Goal: Task Accomplishment & Management: Complete application form

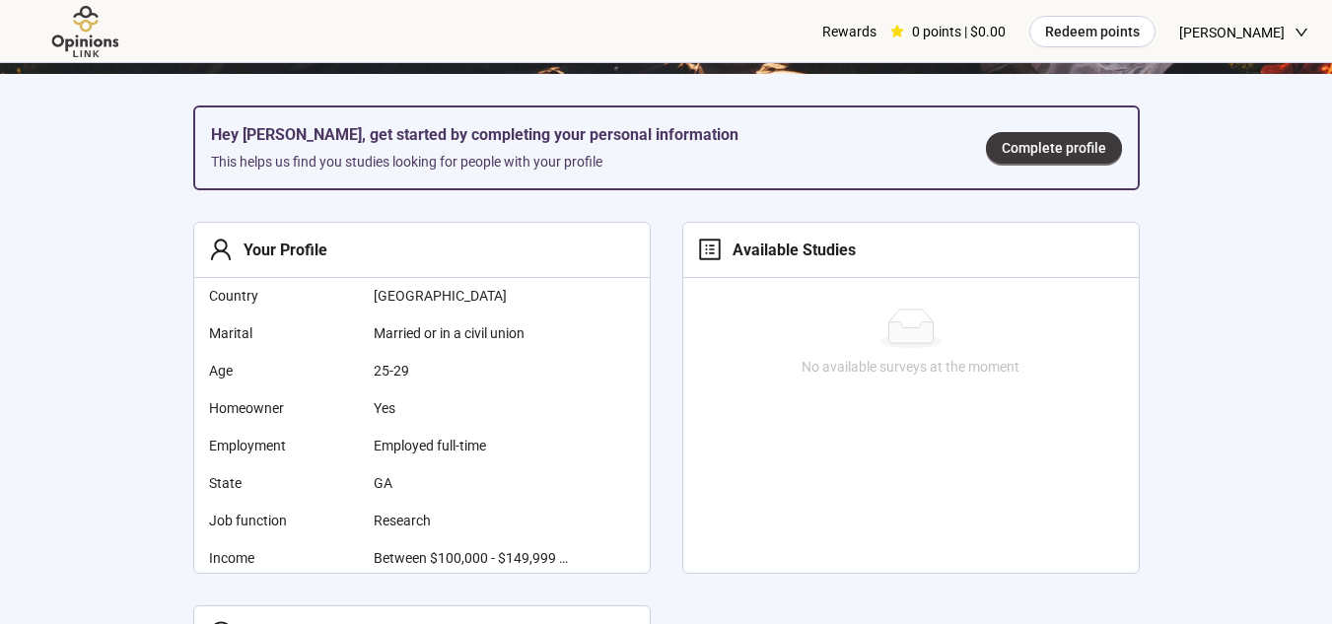
scroll to position [545, 0]
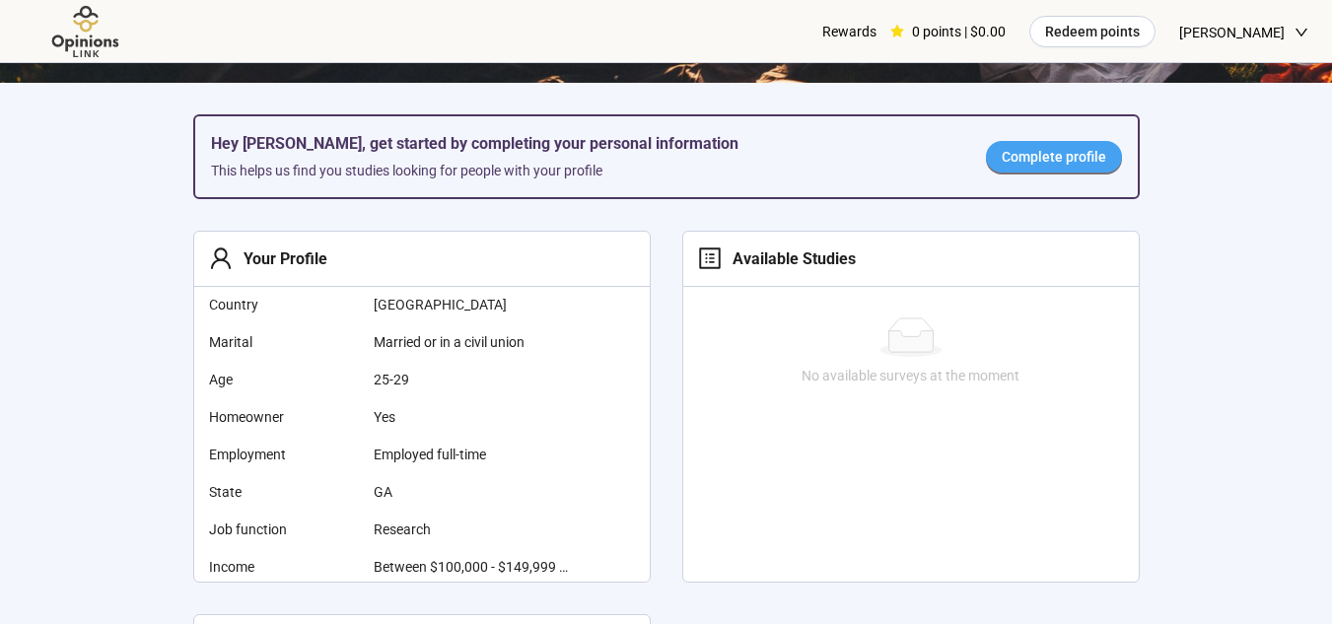
click at [1061, 152] on span "Complete profile" at bounding box center [1053, 157] width 104 height 22
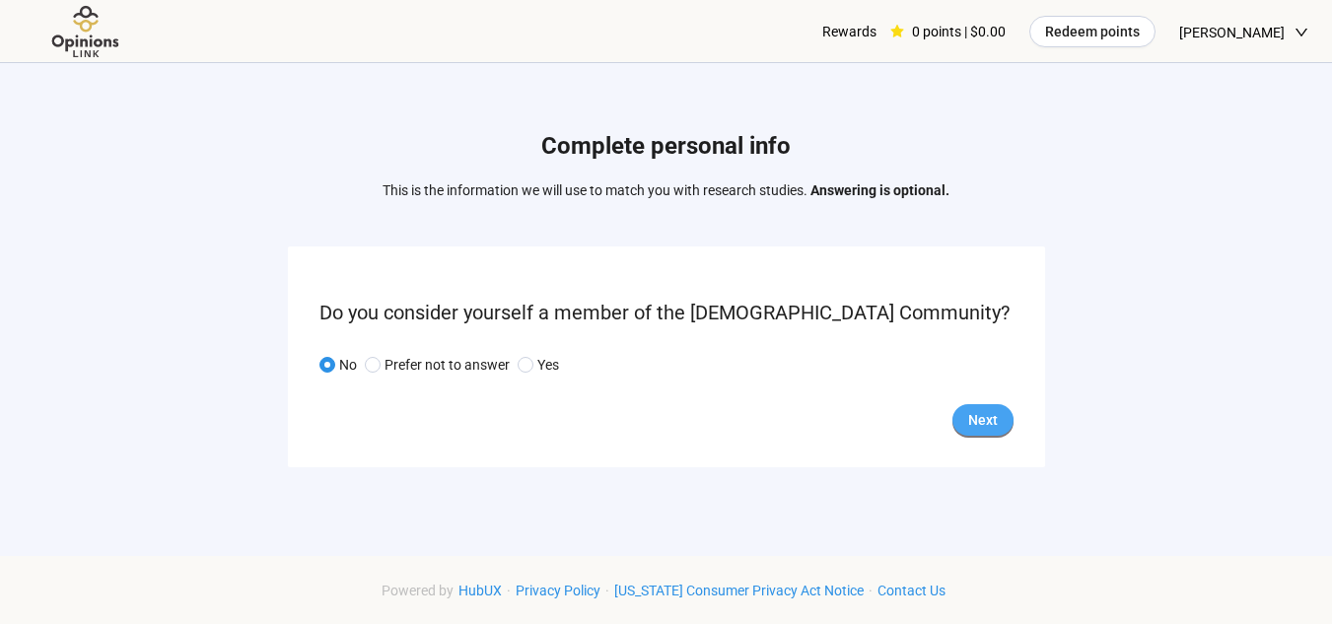
click at [979, 409] on span "Next" at bounding box center [983, 420] width 30 height 22
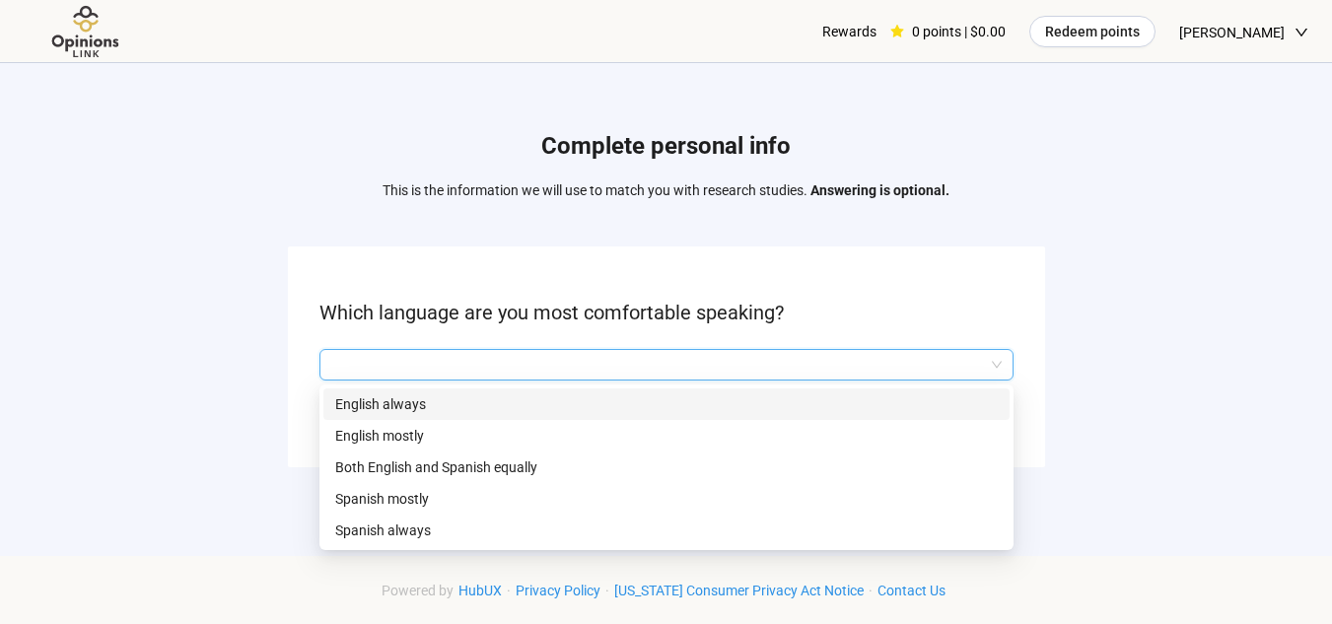
click at [759, 370] on input "search" at bounding box center [666, 365] width 670 height 30
click at [580, 413] on p "English always" at bounding box center [666, 404] width 662 height 22
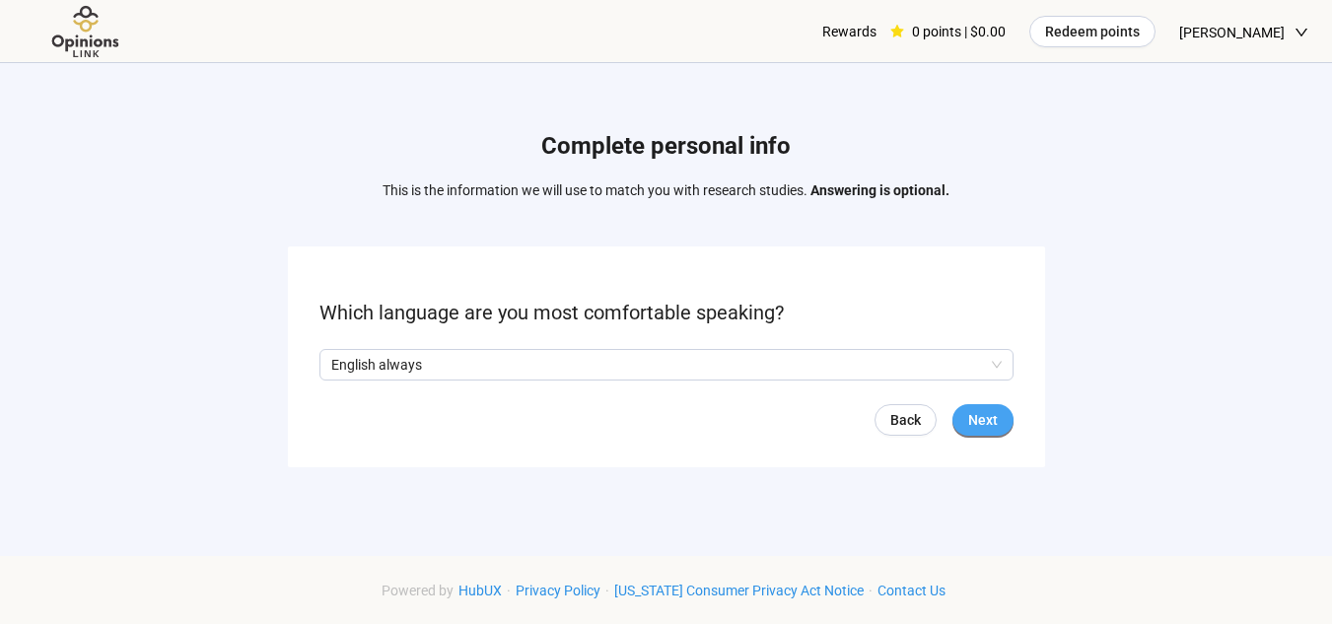
click at [992, 415] on span "Next" at bounding box center [983, 420] width 30 height 22
click at [337, 365] on span "No" at bounding box center [346, 365] width 22 height 22
click at [982, 411] on span "Next" at bounding box center [983, 420] width 30 height 22
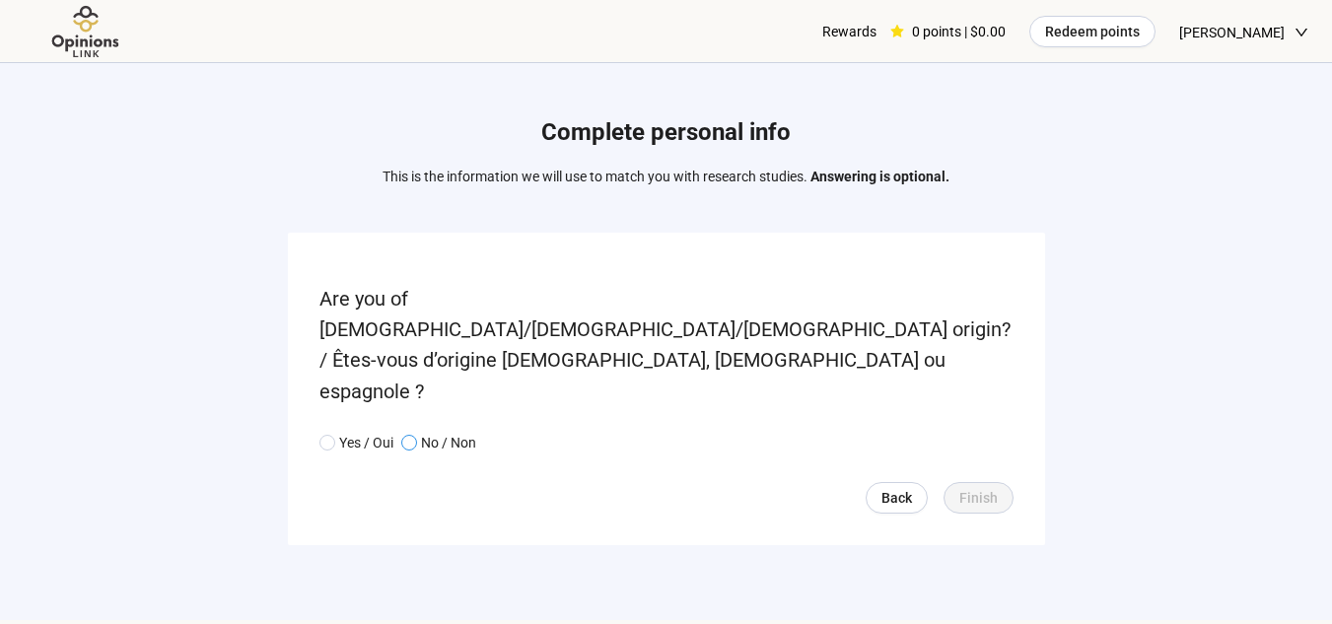
click at [416, 435] on span at bounding box center [409, 443] width 16 height 16
click at [968, 482] on button "Finish" at bounding box center [978, 498] width 70 height 32
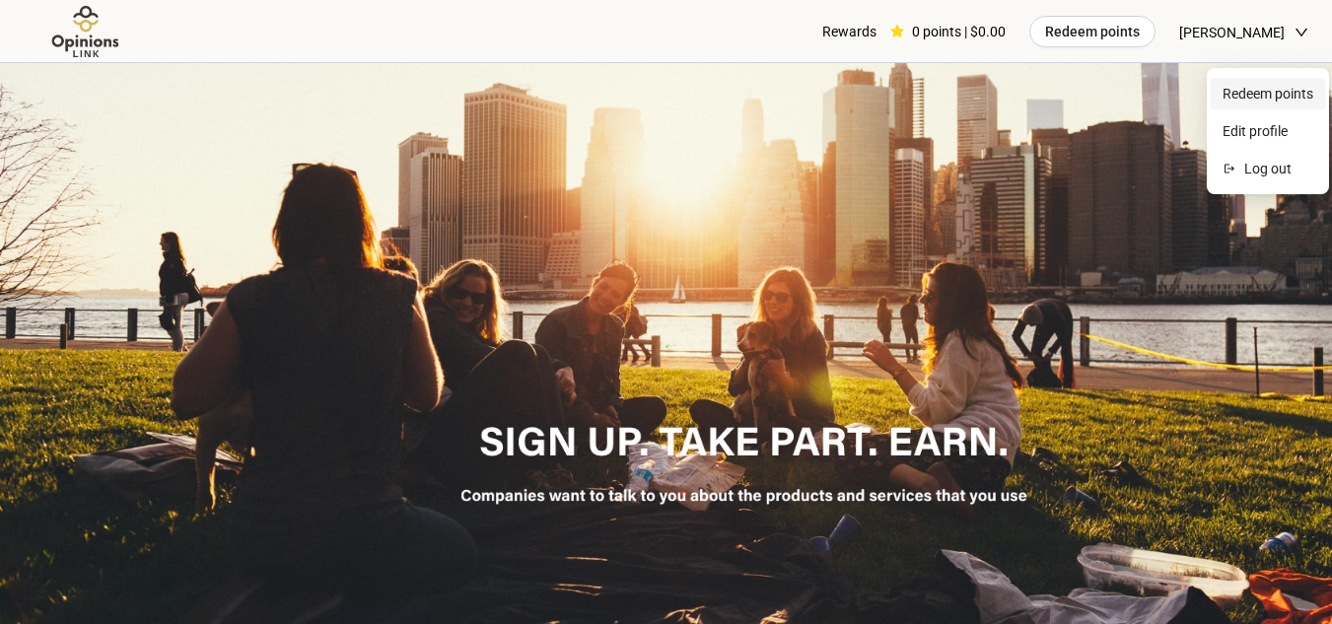
click at [1273, 91] on span "Redeem points" at bounding box center [1267, 94] width 91 height 22
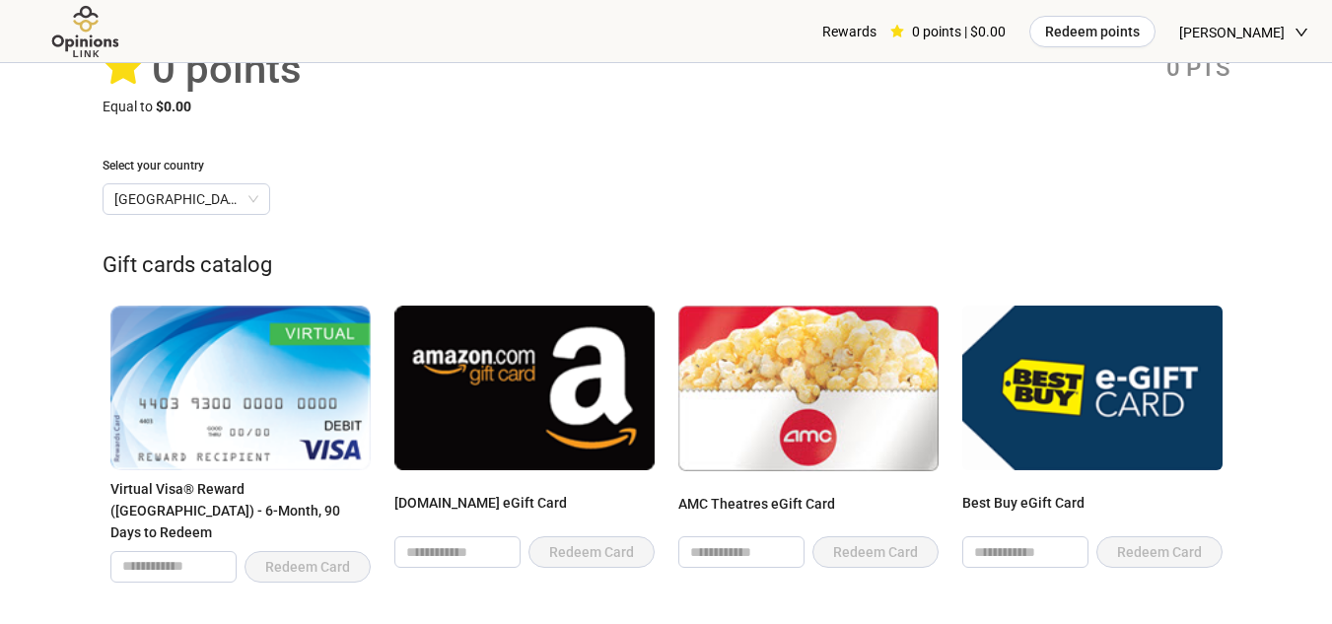
scroll to position [123, 0]
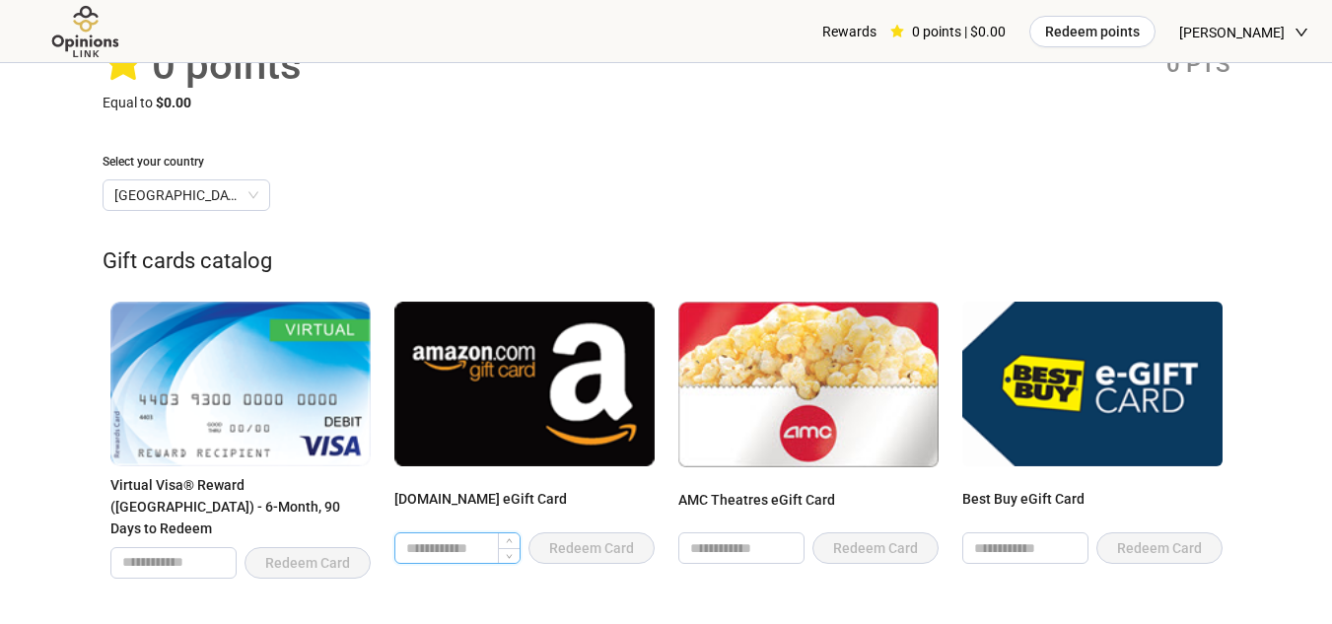
click at [481, 538] on input "number" at bounding box center [457, 548] width 124 height 30
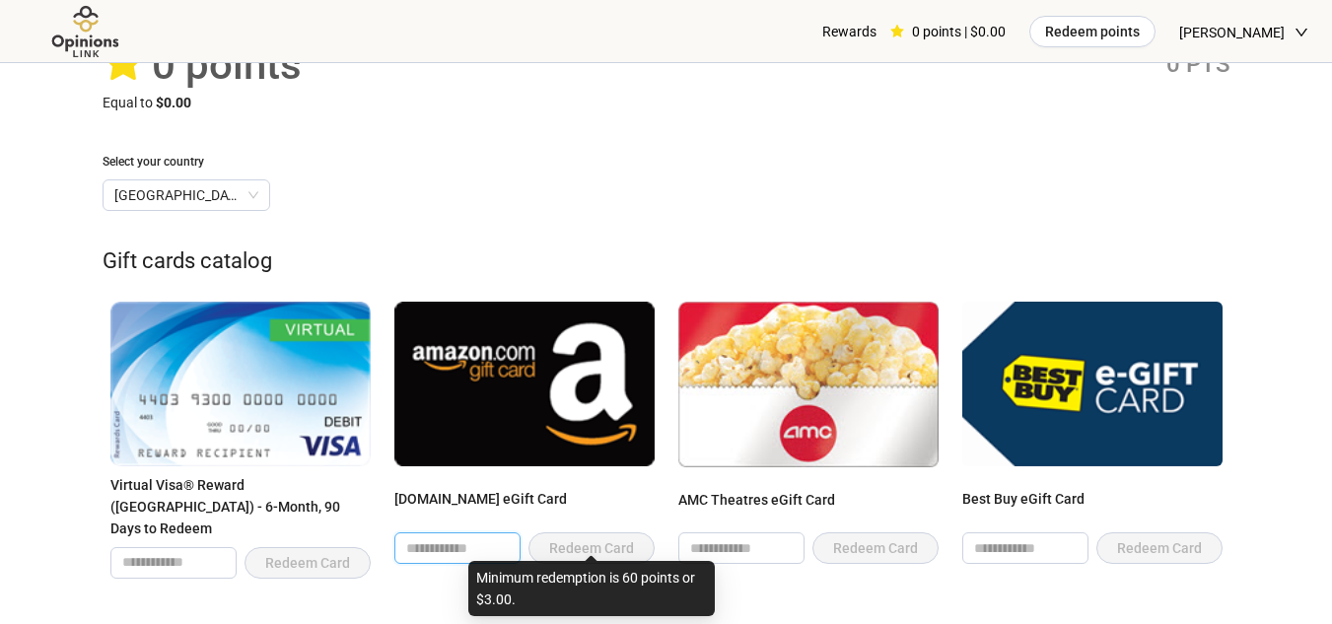
type input "*"
click at [560, 532] on span "Redeem Card" at bounding box center [591, 548] width 126 height 32
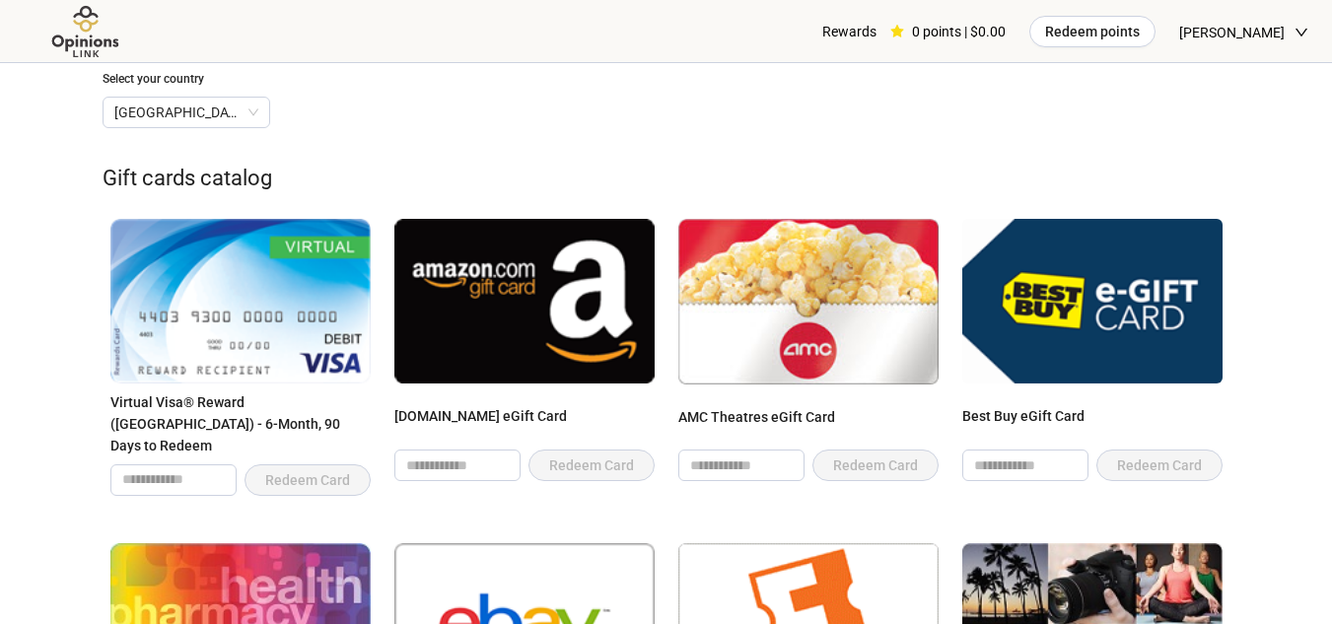
scroll to position [0, 0]
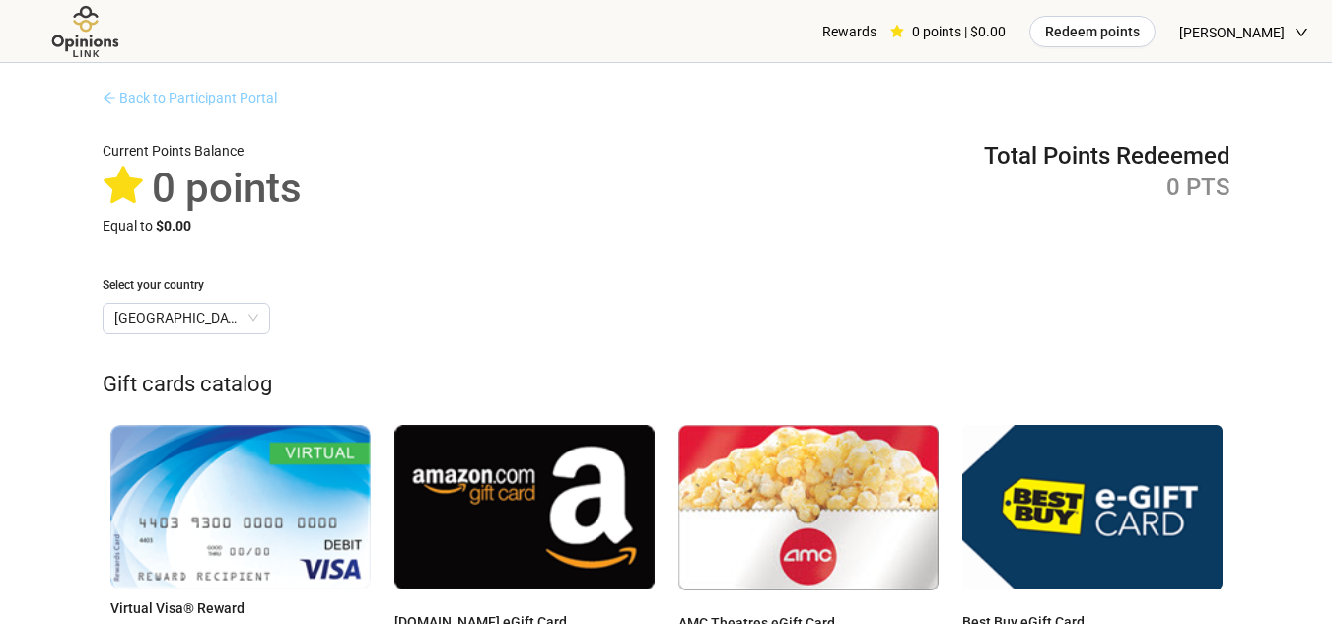
click at [208, 90] on link "Back to Participant Portal" at bounding box center [190, 98] width 174 height 16
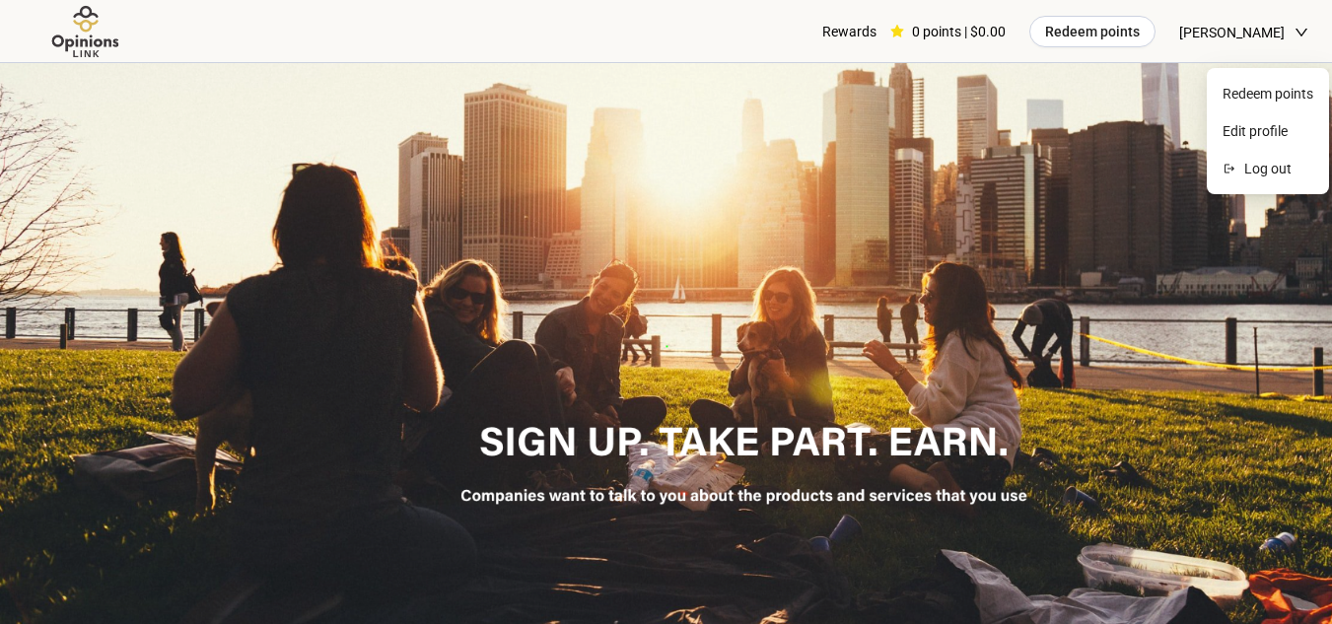
click at [1304, 38] on icon "down" at bounding box center [1301, 33] width 14 height 14
